Goal: Task Accomplishment & Management: Use online tool/utility

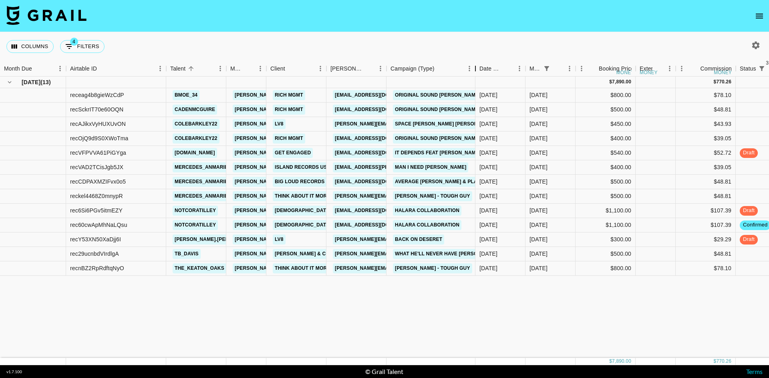
drag, startPoint x: 445, startPoint y: 70, endPoint x: 474, endPoint y: 82, distance: 32.3
click at [474, 82] on div "Month Due Airtable ID Talent Manager Client [PERSON_NAME] Campaign (Type) Date …" at bounding box center [384, 213] width 769 height 304
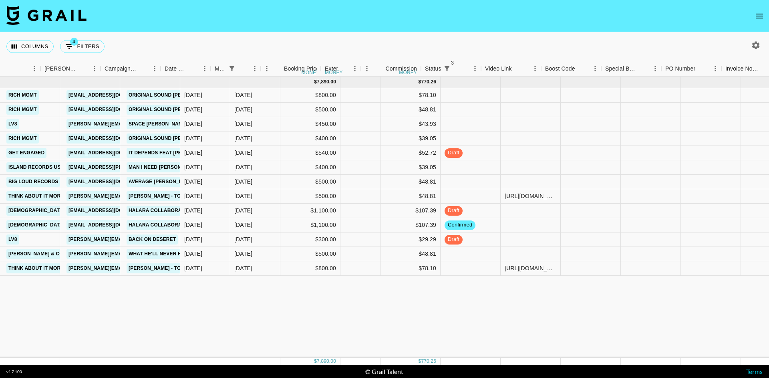
scroll to position [0, 286]
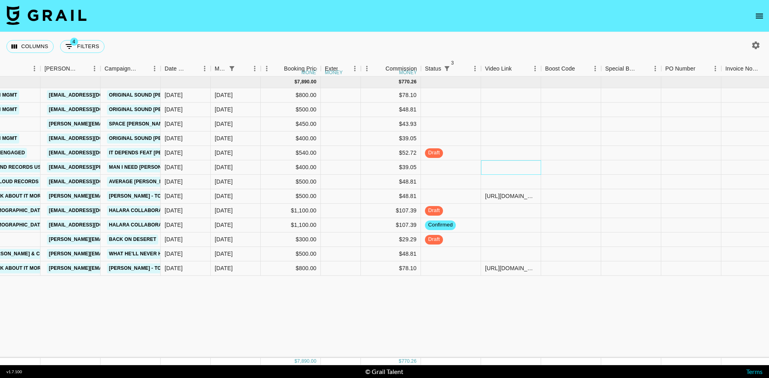
click at [501, 170] on div at bounding box center [511, 167] width 60 height 14
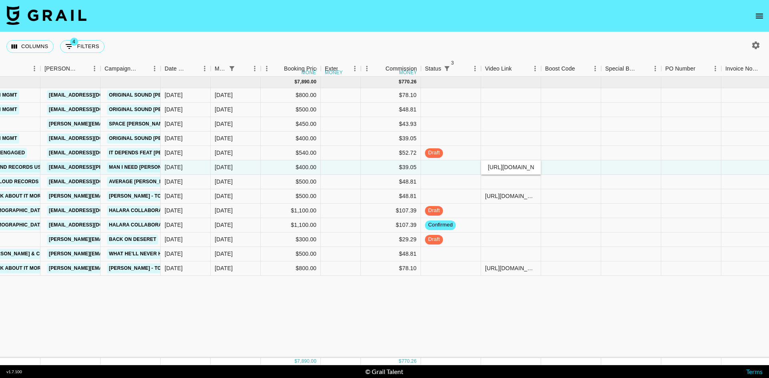
type input "[URL][DOMAIN_NAME]"
click at [582, 167] on div at bounding box center [571, 167] width 60 height 14
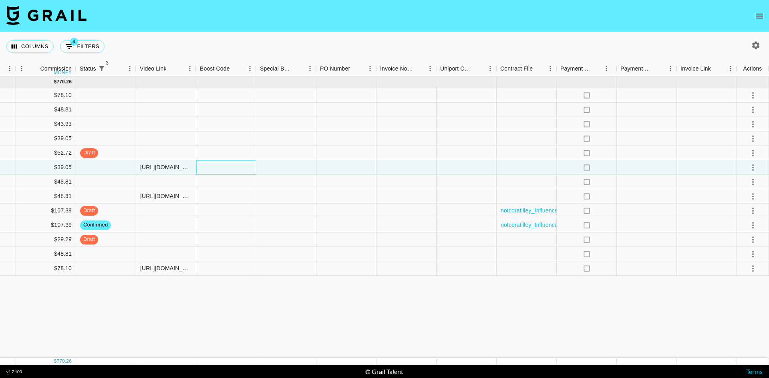
scroll to position [0, 631]
click at [756, 166] on icon "select merge strategy" at bounding box center [753, 168] width 10 height 10
click at [741, 245] on div "Approve" at bounding box center [735, 242] width 24 height 10
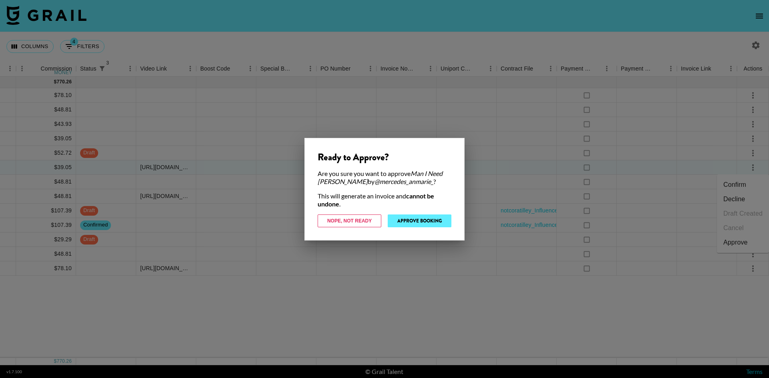
click at [410, 219] on button "Approve Booking" at bounding box center [420, 220] width 64 height 13
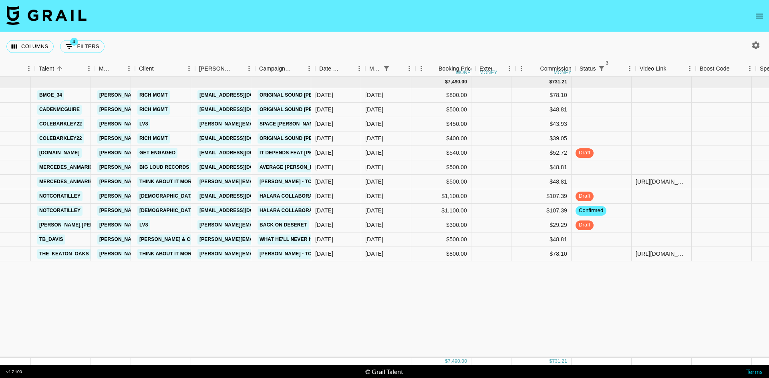
scroll to position [0, 103]
